Goal: Check status: Check status

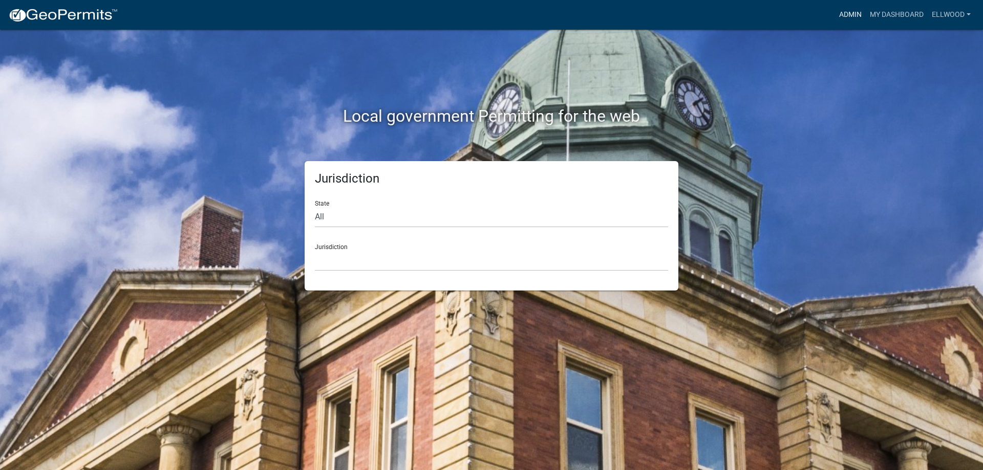
click at [849, 12] on link "Admin" at bounding box center [850, 14] width 31 height 19
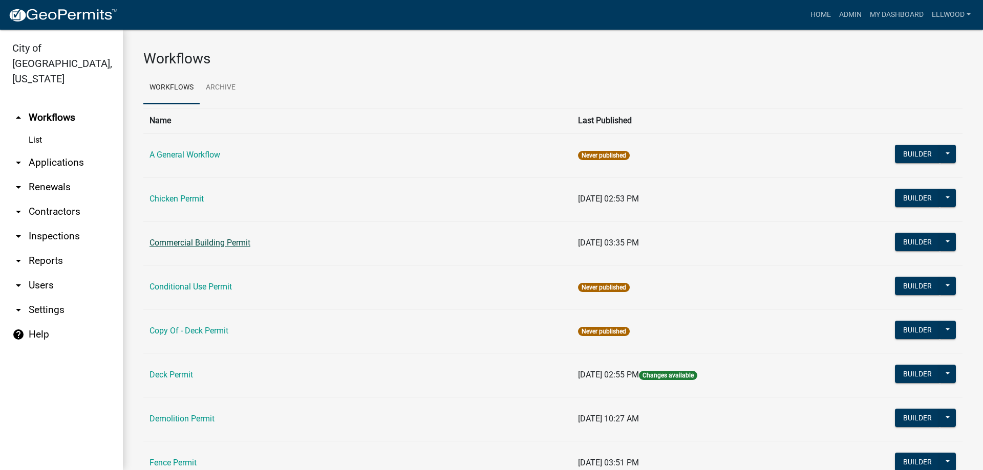
click at [209, 247] on link "Commercial Building Permit" at bounding box center [199, 243] width 101 height 10
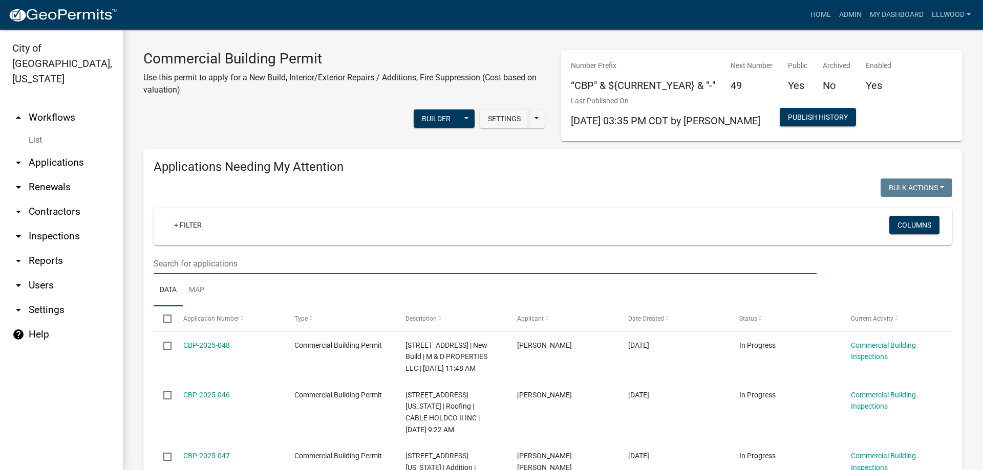
click at [201, 261] on input "text" at bounding box center [485, 263] width 663 height 21
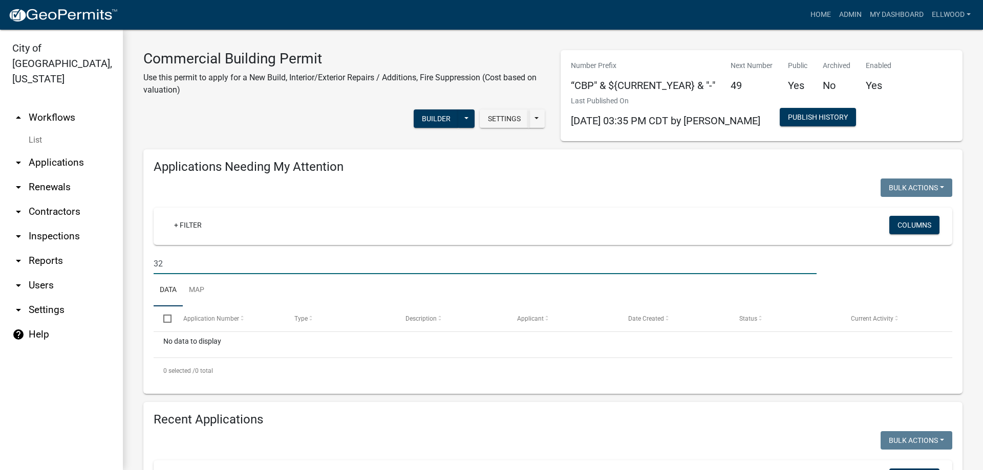
type input "3"
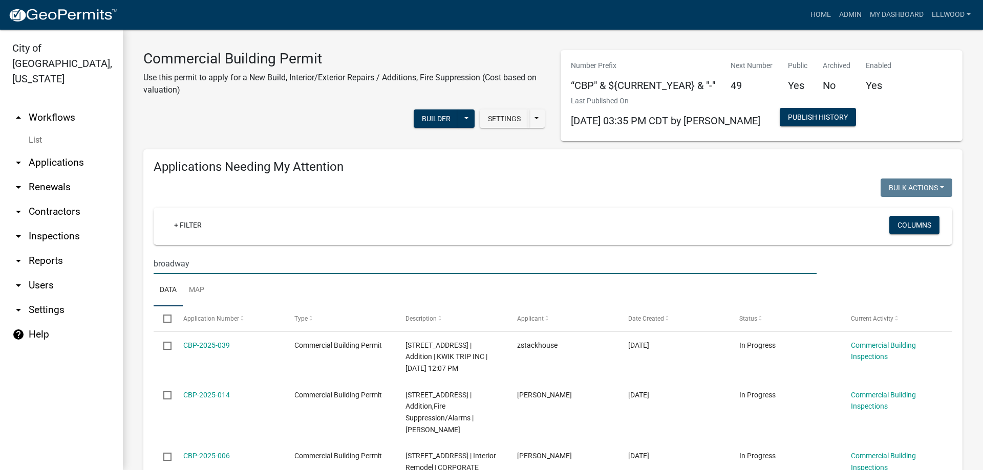
type input "broadway"
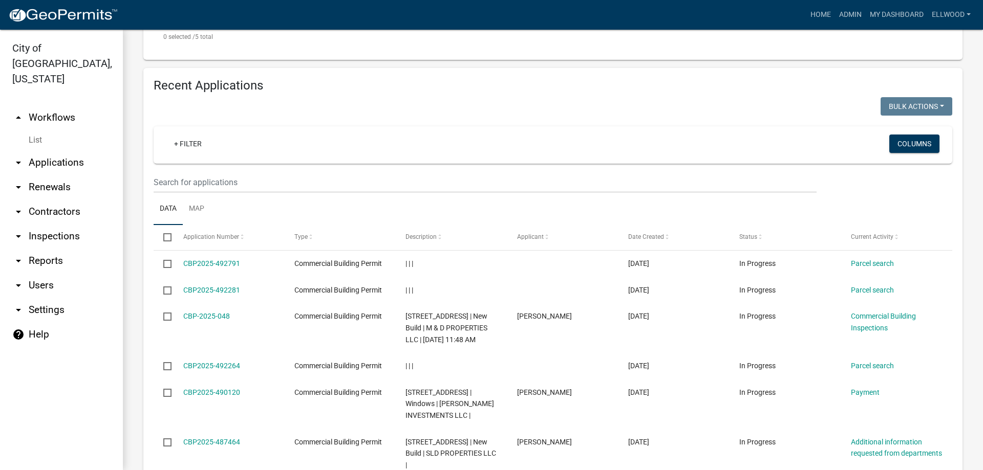
scroll to position [642, 0]
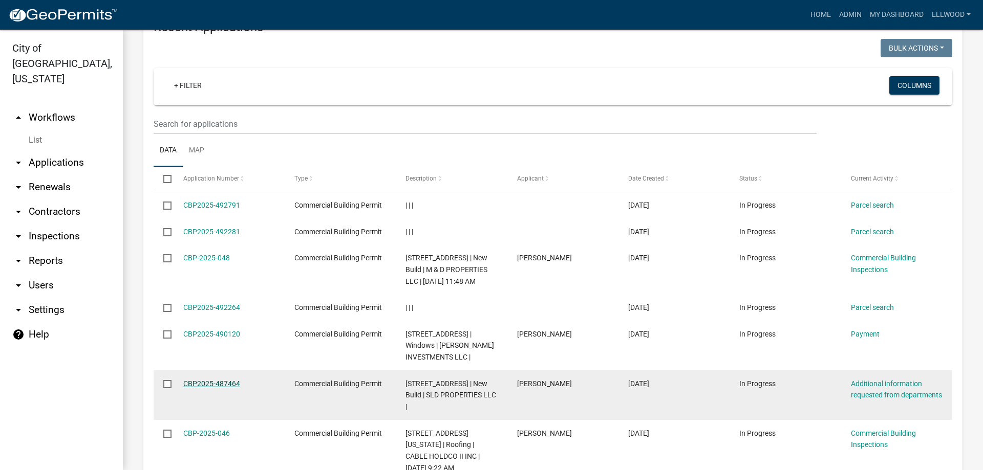
click at [204, 382] on link "CBP2025-487464" at bounding box center [211, 384] width 57 height 8
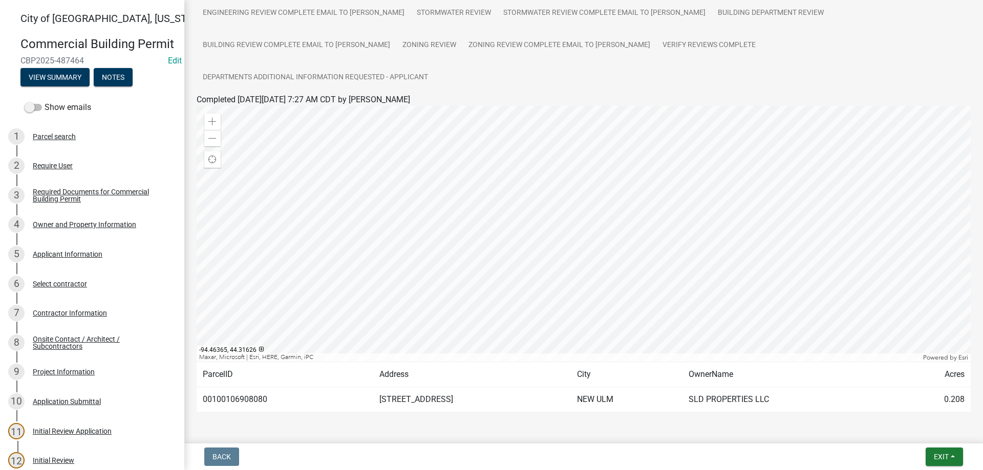
scroll to position [178, 0]
click at [72, 370] on div "Project Information" at bounding box center [64, 372] width 62 height 7
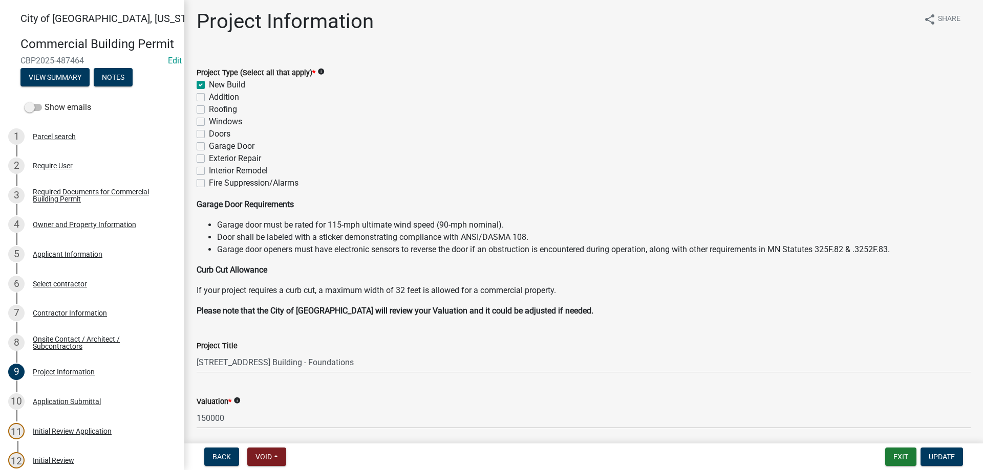
scroll to position [0, 0]
